Goal: Information Seeking & Learning: Learn about a topic

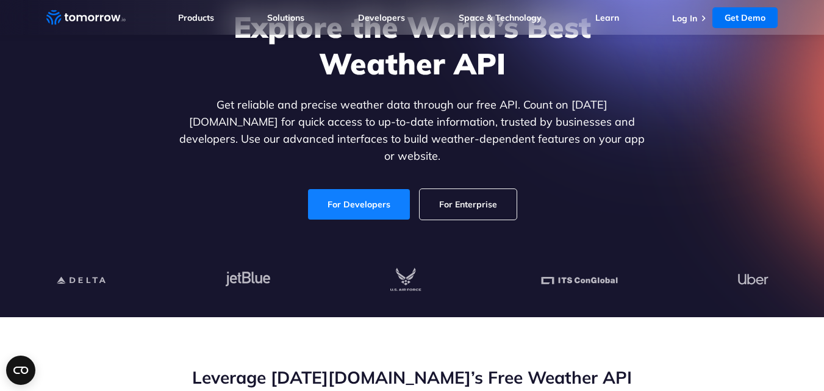
click at [359, 194] on link "For Developers" at bounding box center [359, 204] width 102 height 30
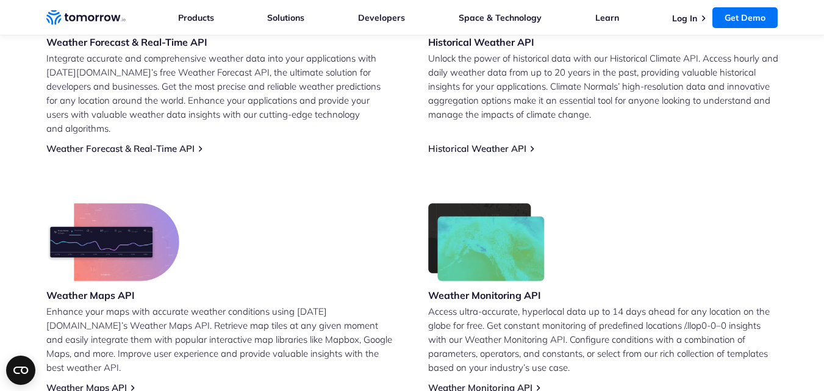
scroll to position [976, 0]
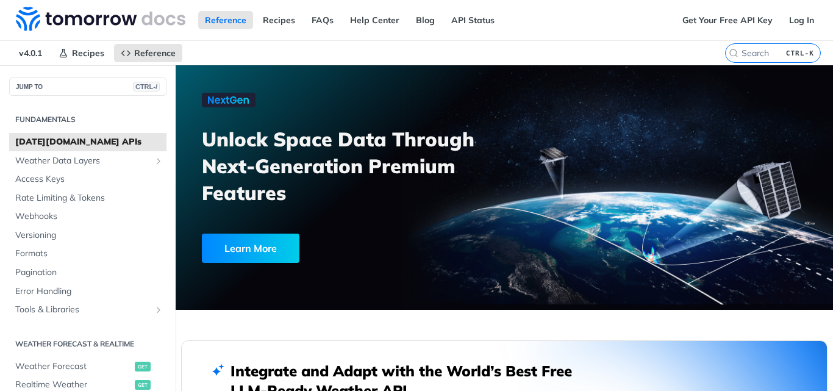
click at [108, 140] on span "Tomorrow.io APIs" at bounding box center [89, 142] width 148 height 12
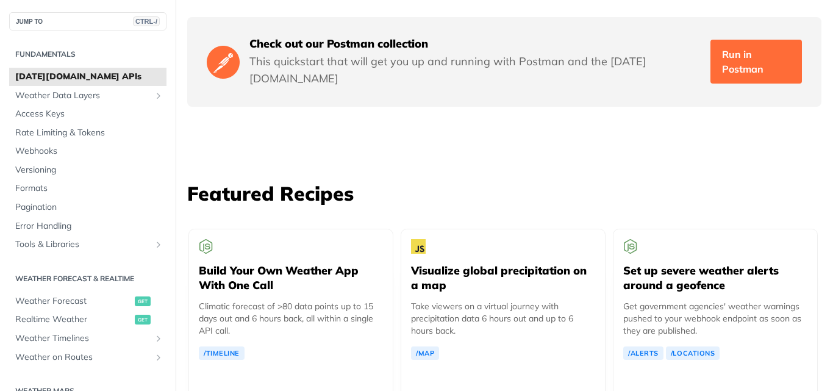
scroll to position [2073, 0]
